Goal: Task Accomplishment & Management: Use online tool/utility

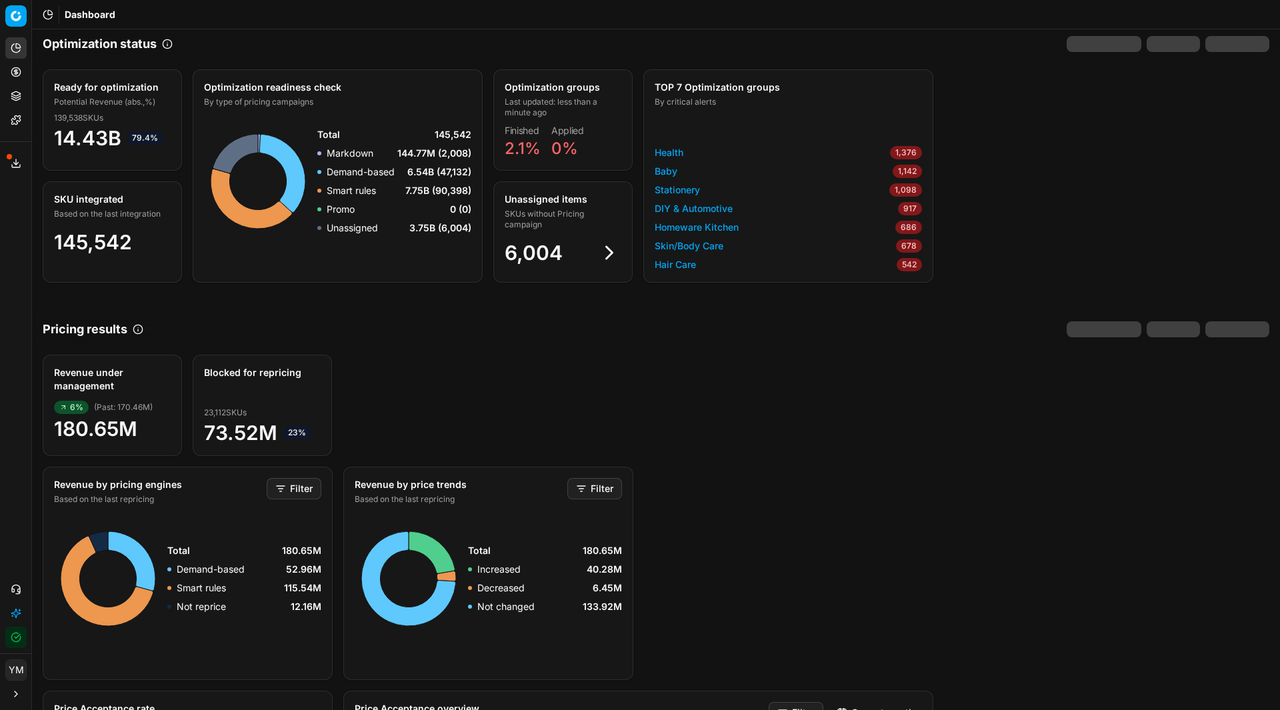
click at [16, 69] on icon at bounding box center [16, 71] width 0 height 5
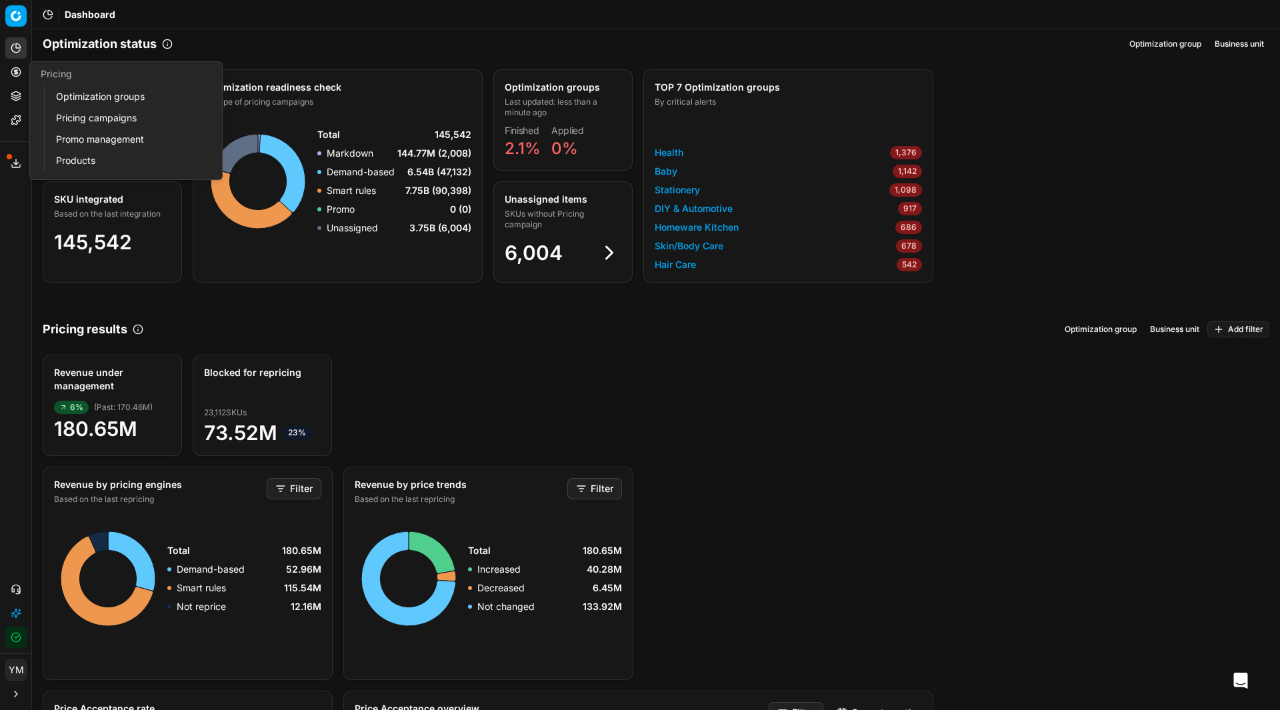
drag, startPoint x: 16, startPoint y: 69, endPoint x: 79, endPoint y: 97, distance: 69.2
click at [79, 97] on link "Optimization groups" at bounding box center [128, 96] width 155 height 19
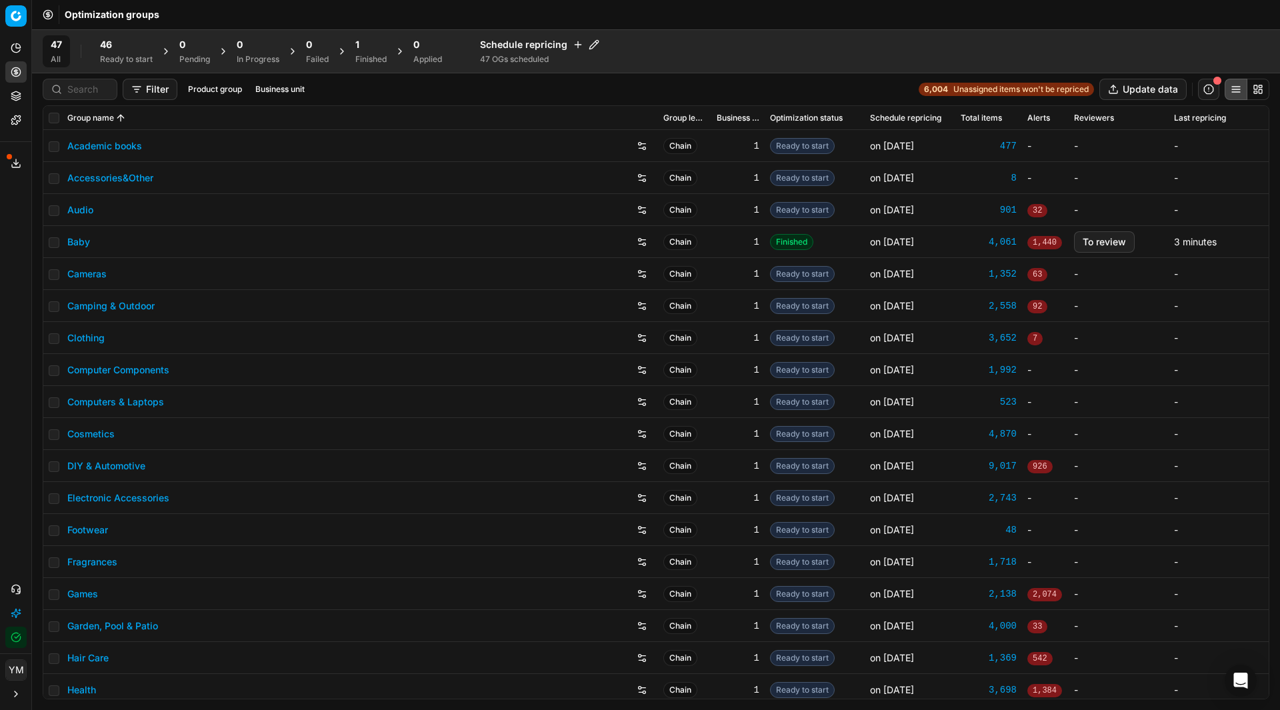
click at [111, 55] on div "Ready to start" at bounding box center [126, 59] width 53 height 11
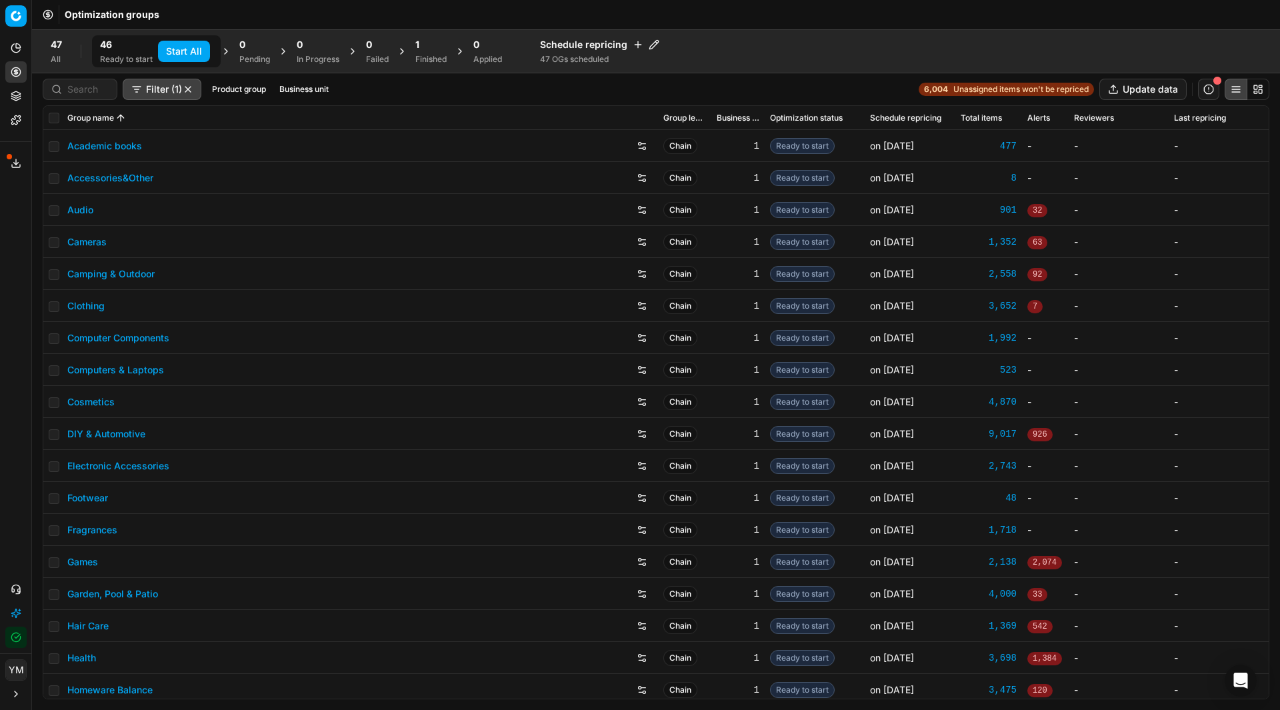
click at [175, 51] on button "Start All" at bounding box center [184, 51] width 52 height 21
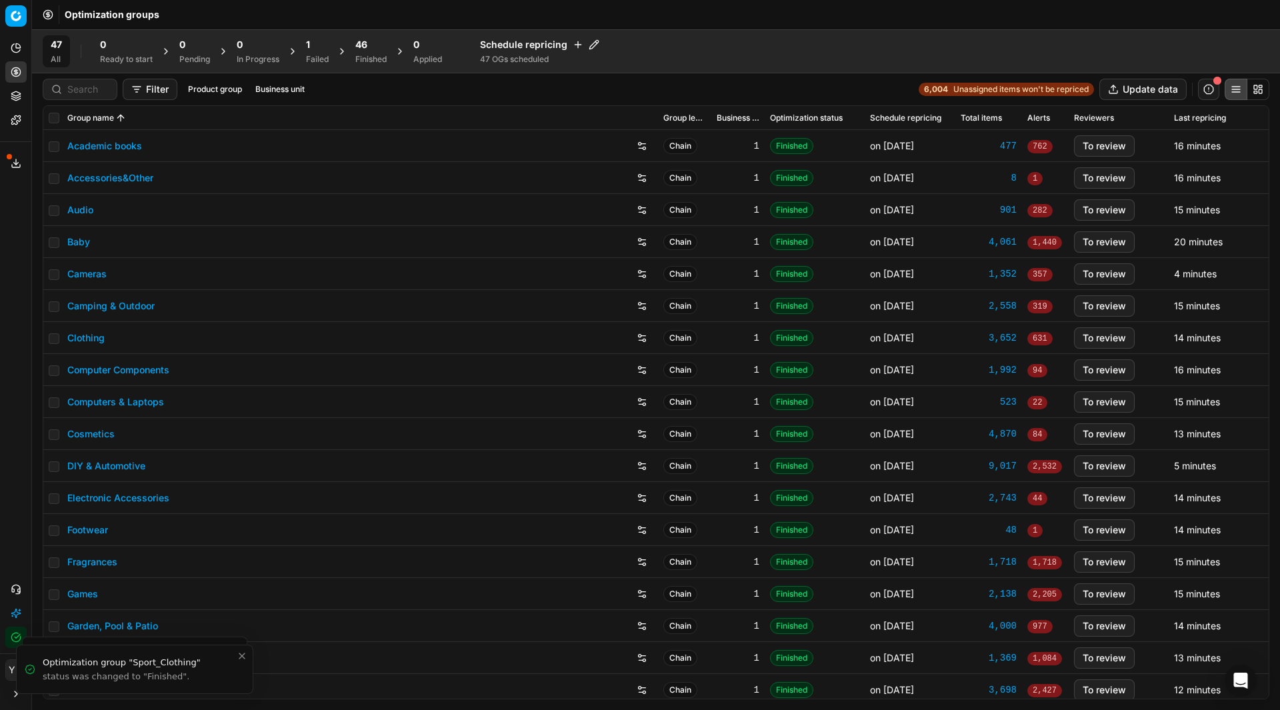
click at [313, 51] on div "1 Failed" at bounding box center [317, 51] width 23 height 27
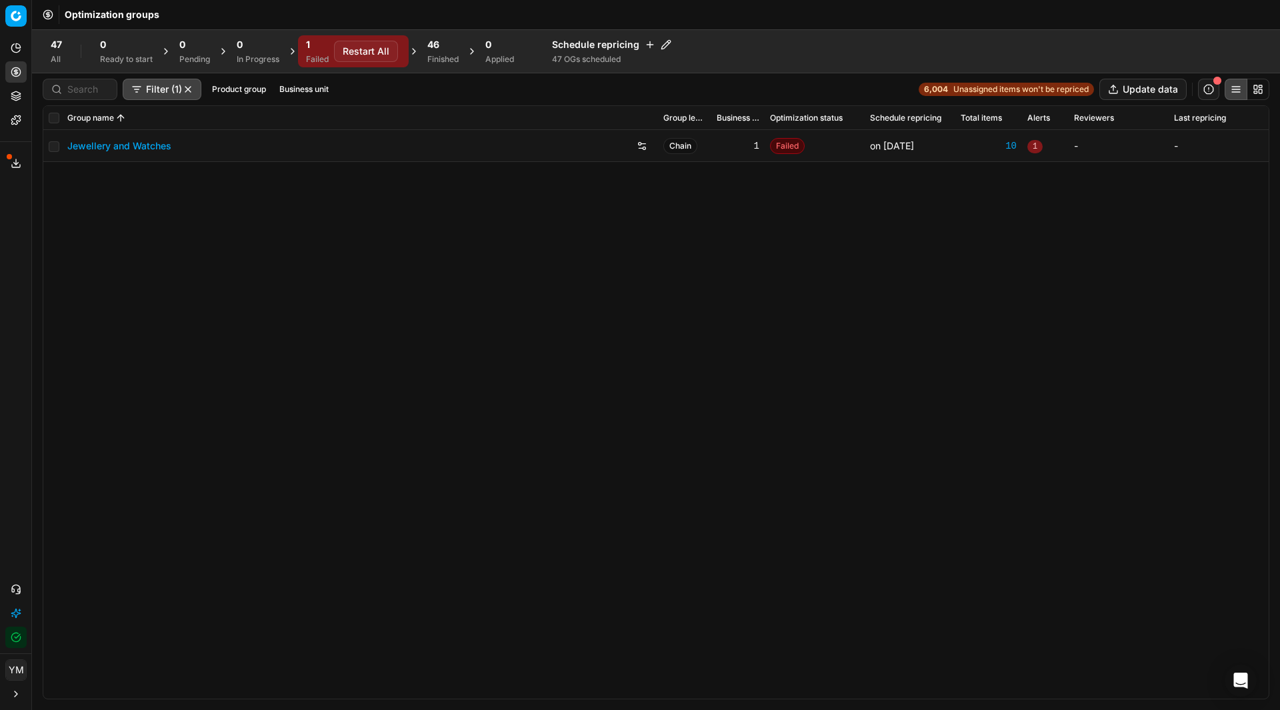
click at [380, 53] on button "Restart All" at bounding box center [366, 51] width 64 height 21
click at [381, 53] on button "Restart All" at bounding box center [366, 51] width 64 height 21
click at [1231, 688] on div "Open Intercom Messenger" at bounding box center [1240, 680] width 35 height 35
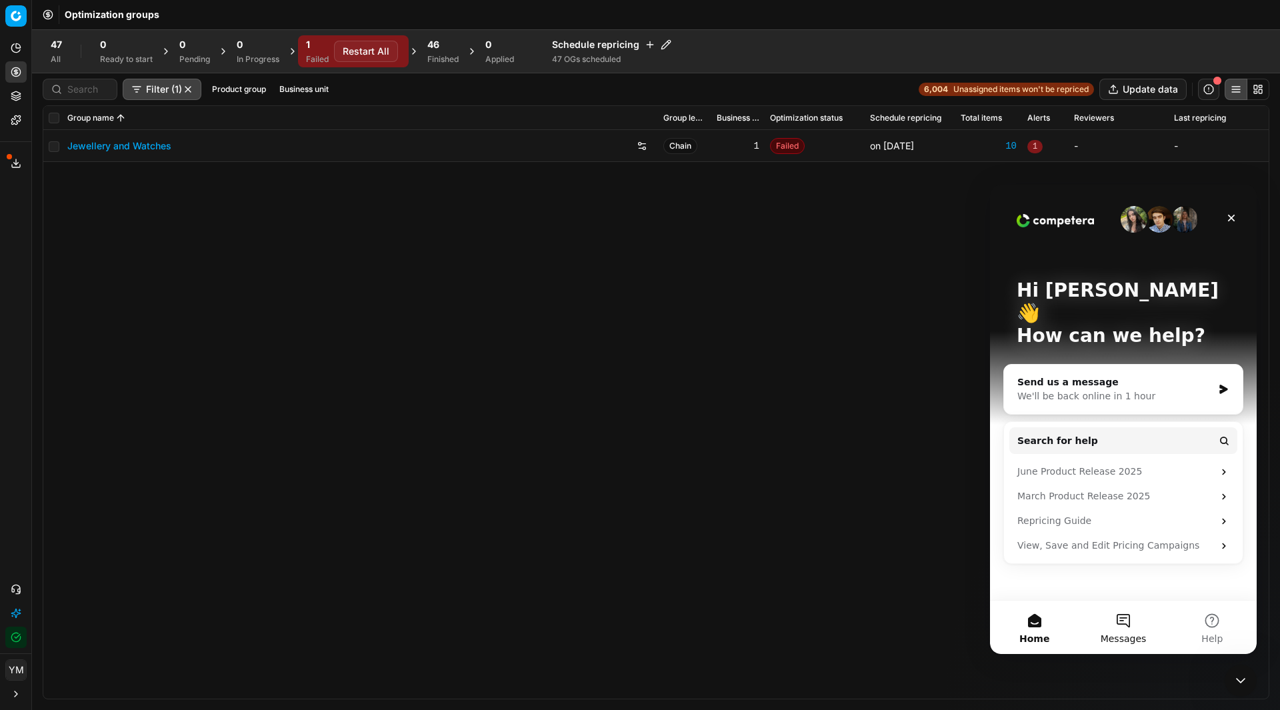
click at [1121, 629] on button "Messages" at bounding box center [1123, 627] width 89 height 53
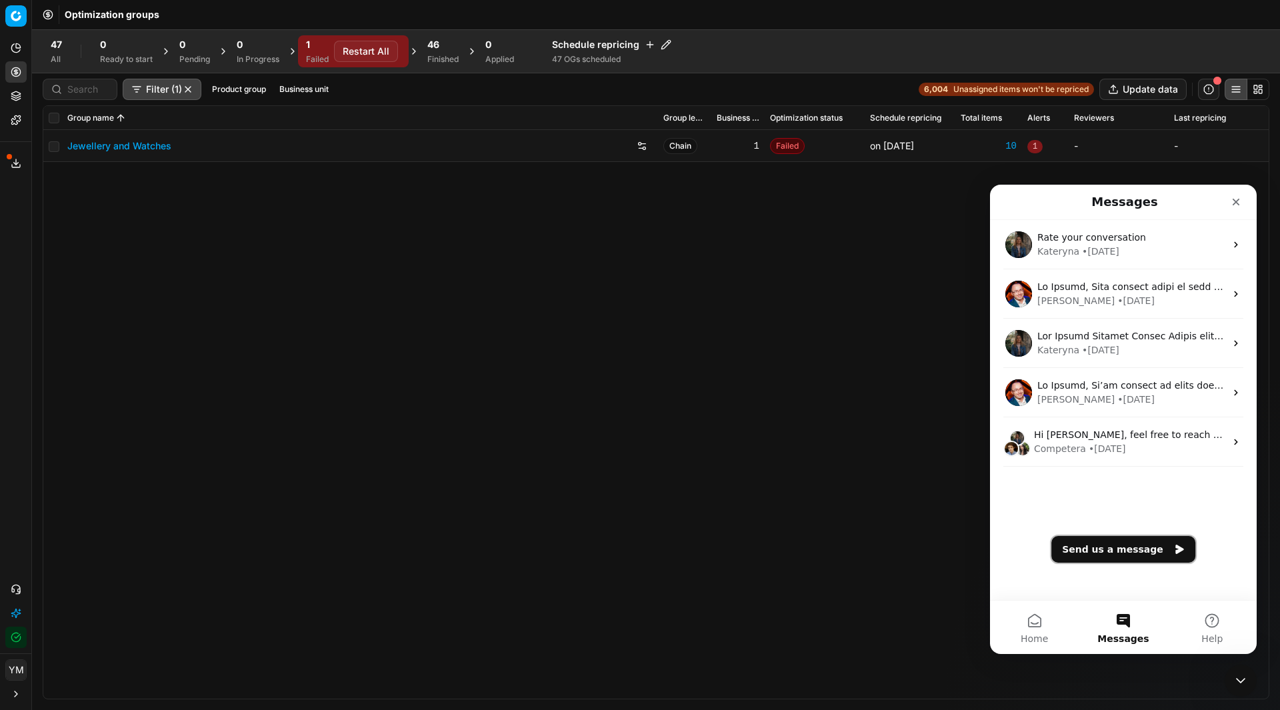
click at [1095, 541] on button "Send us a message" at bounding box center [1123, 549] width 144 height 27
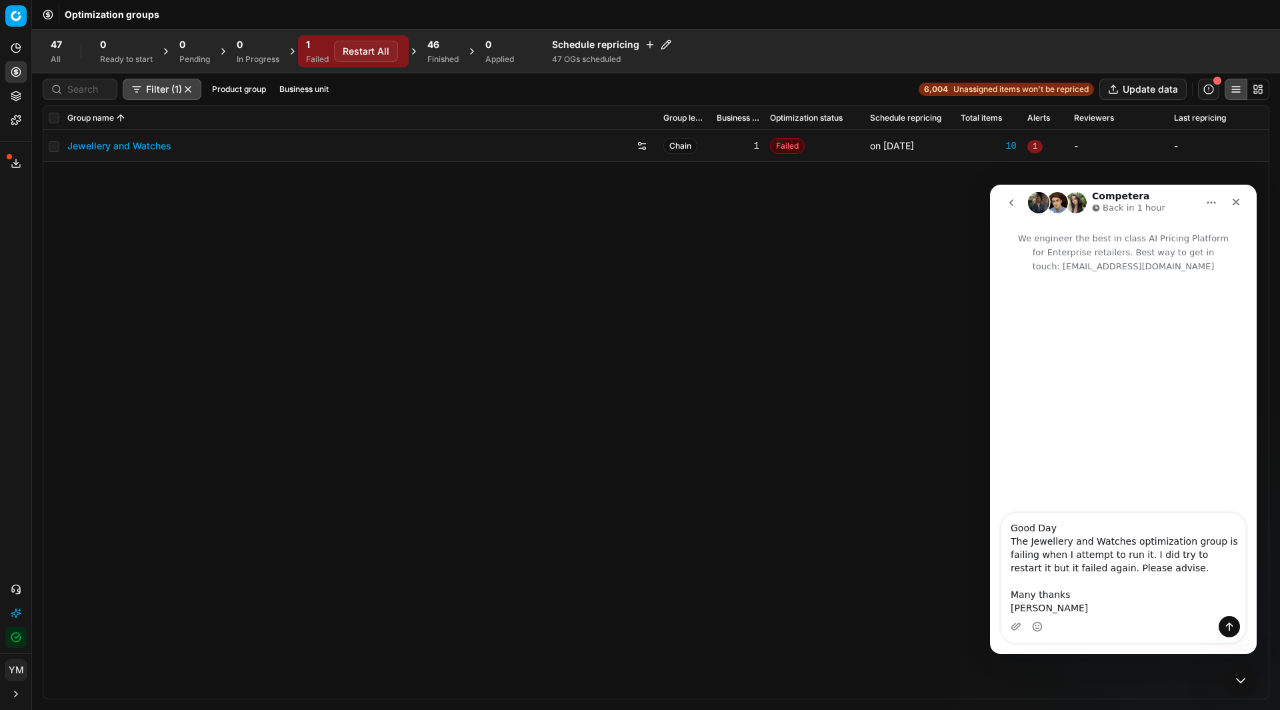
type textarea "Good Day The Jewellery and Watches optimization group is failing when I attempt…"
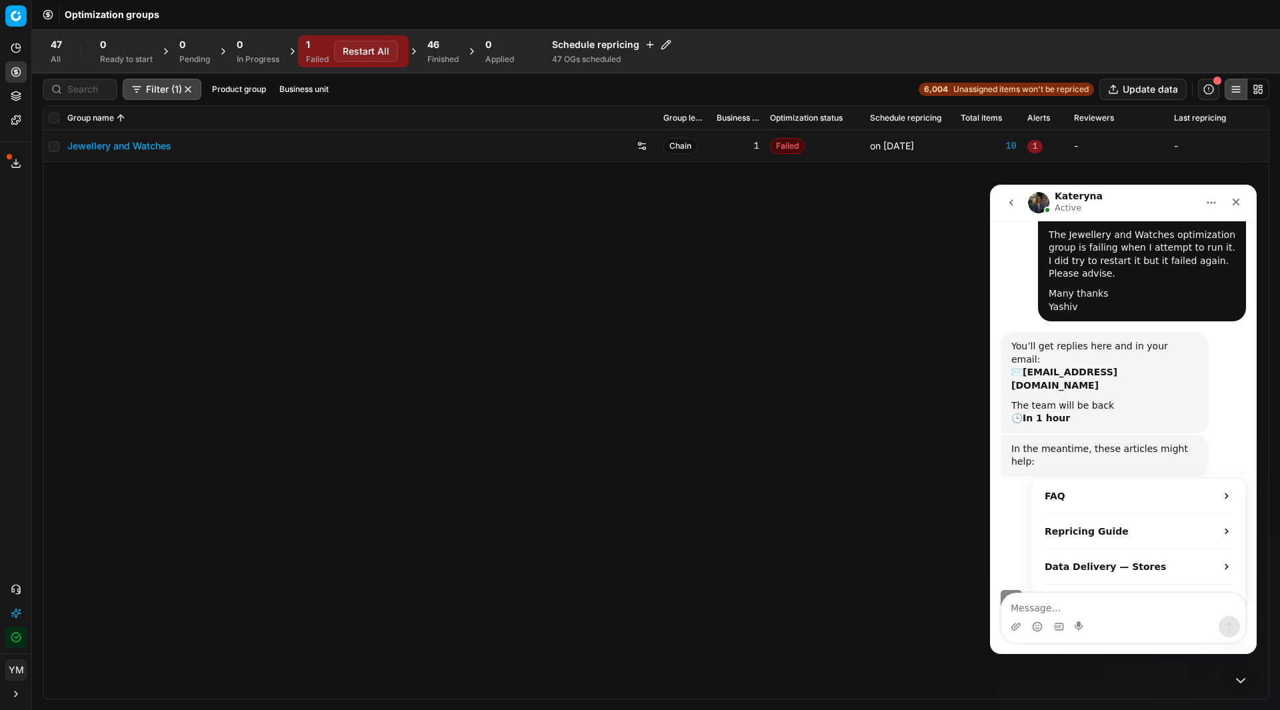
scroll to position [199, 0]
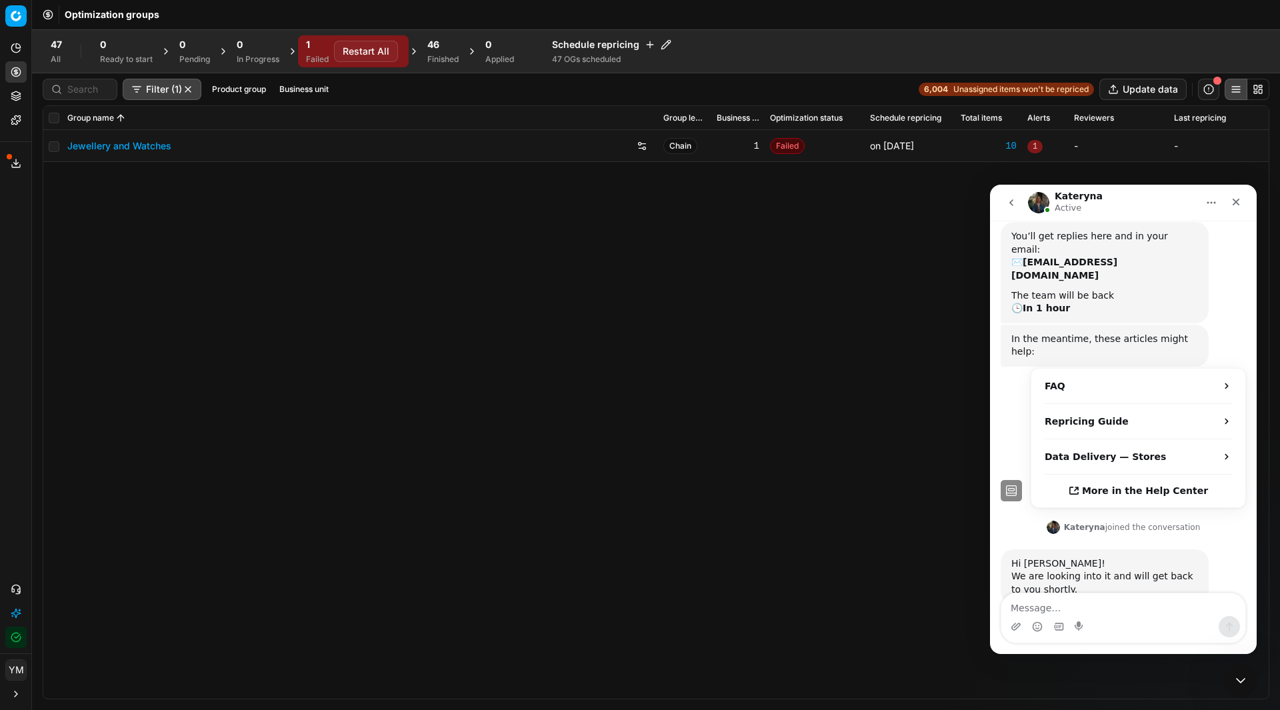
click at [517, 315] on div "Jewellery and Watches Chain 1 Failed on [DATE] 1 - -" at bounding box center [655, 414] width 1225 height 569
